Goal: Information Seeking & Learning: Learn about a topic

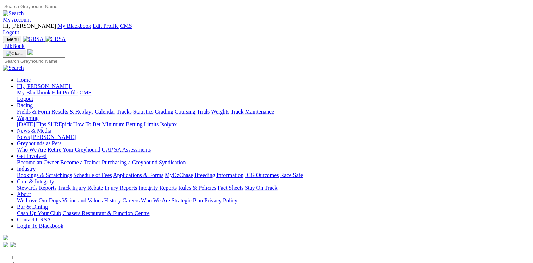
click at [65, 10] on input "Search" at bounding box center [34, 6] width 62 height 7
type input "t"
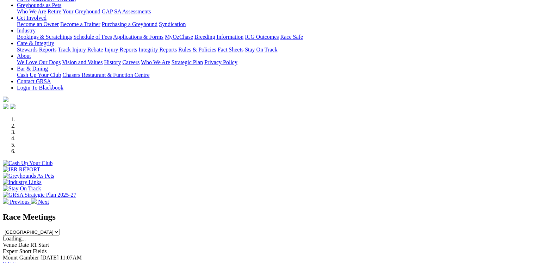
scroll to position [149, 0]
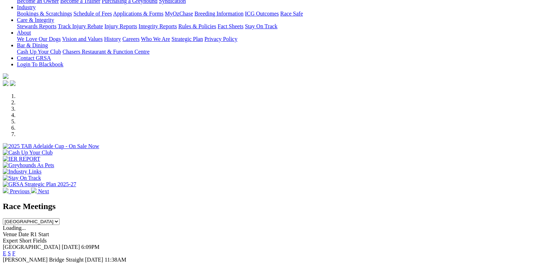
scroll to position [173, 0]
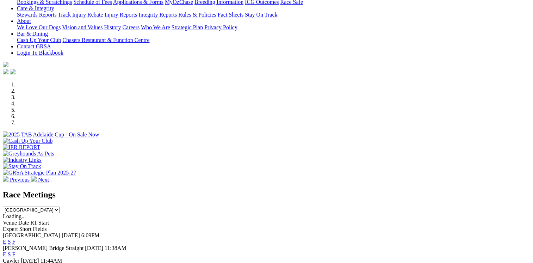
click at [6, 239] on link "E" at bounding box center [5, 242] width 4 height 6
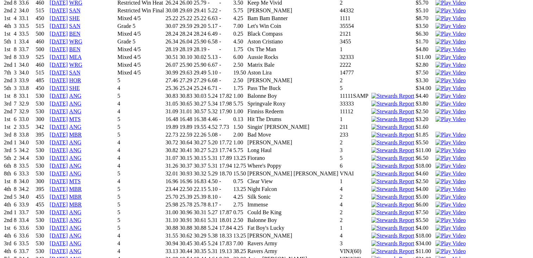
scroll to position [2103, 0]
